Goal: Obtain resource: Obtain resource

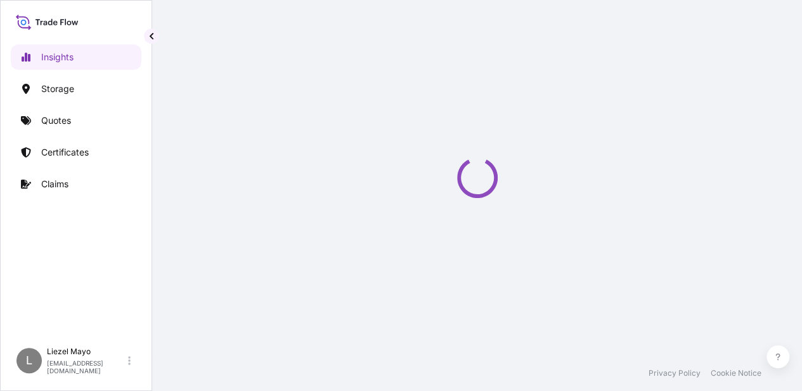
select select "2025"
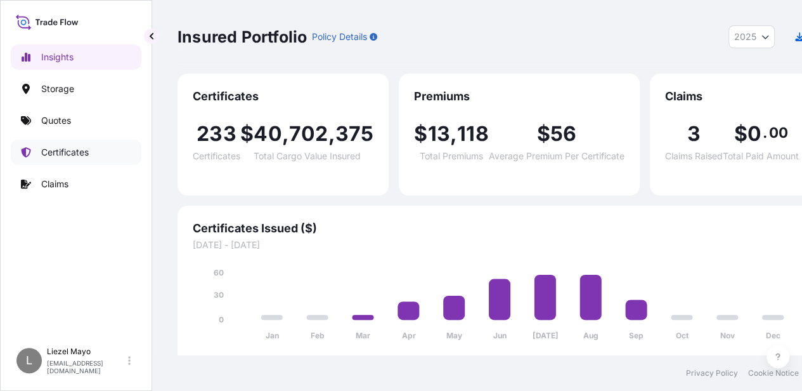
click at [57, 157] on p "Certificates" at bounding box center [65, 152] width 48 height 13
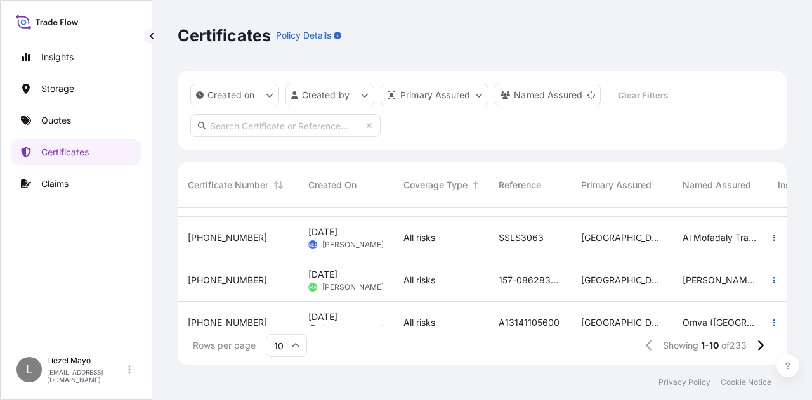
scroll to position [190, 0]
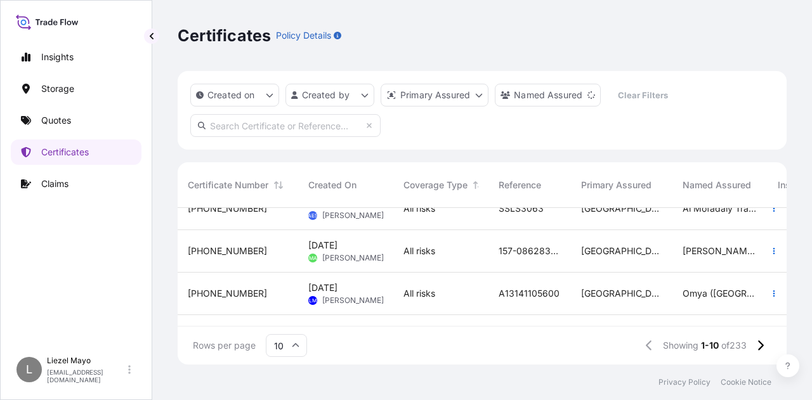
click at [347, 299] on span "Liezel Mayo" at bounding box center [353, 300] width 62 height 10
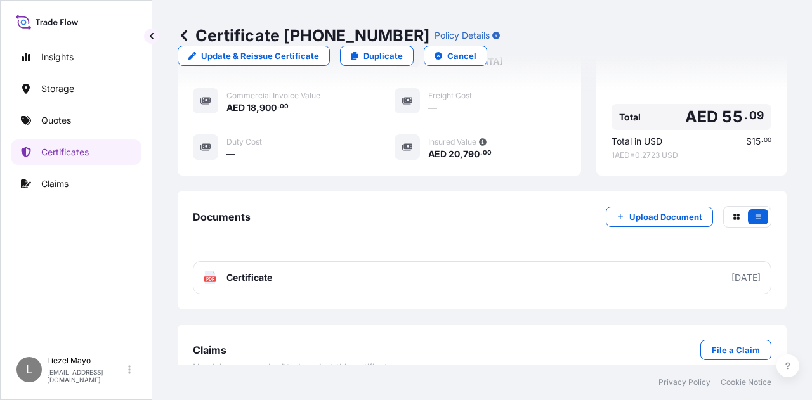
scroll to position [325, 0]
